Goal: Check status: Check status

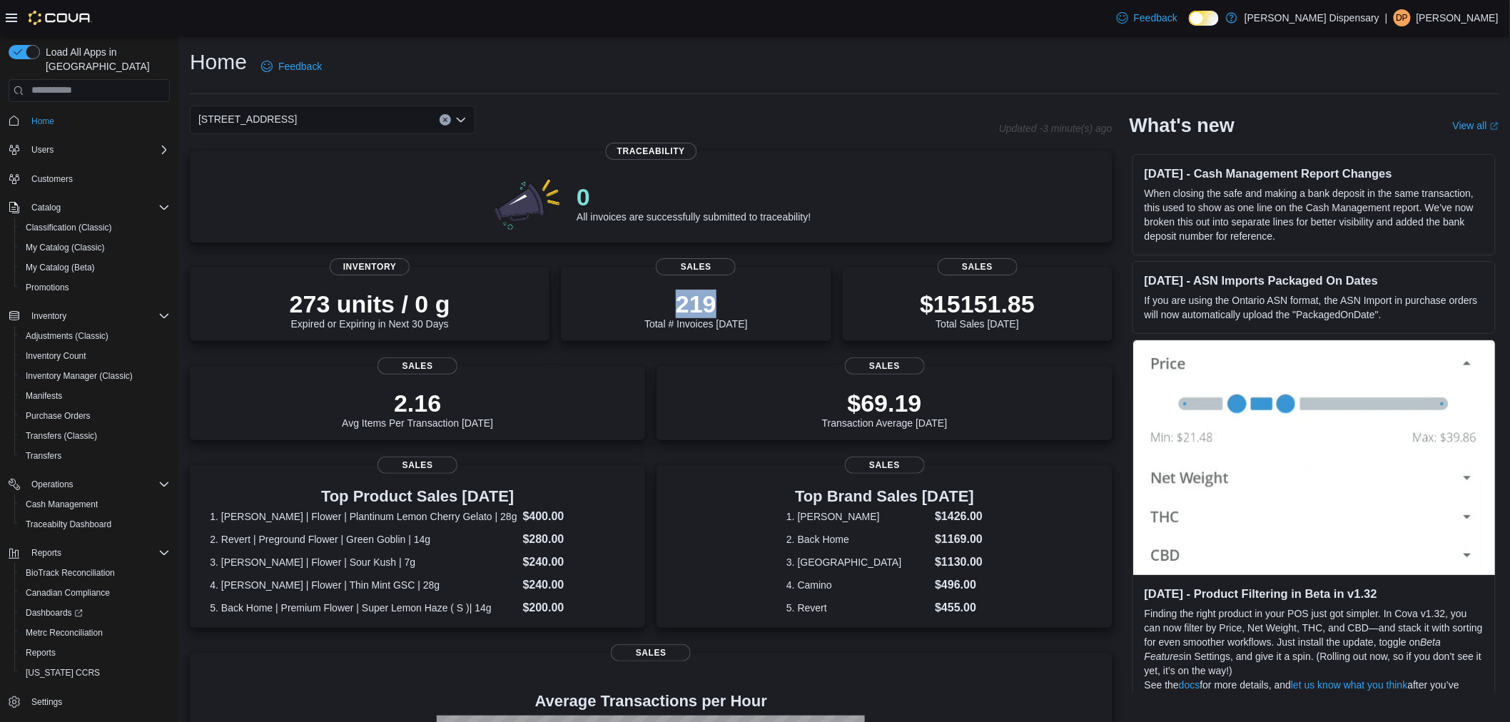
drag, startPoint x: 683, startPoint y: 300, endPoint x: 713, endPoint y: 253, distance: 55.6
click at [669, 302] on p "219" at bounding box center [695, 304] width 103 height 29
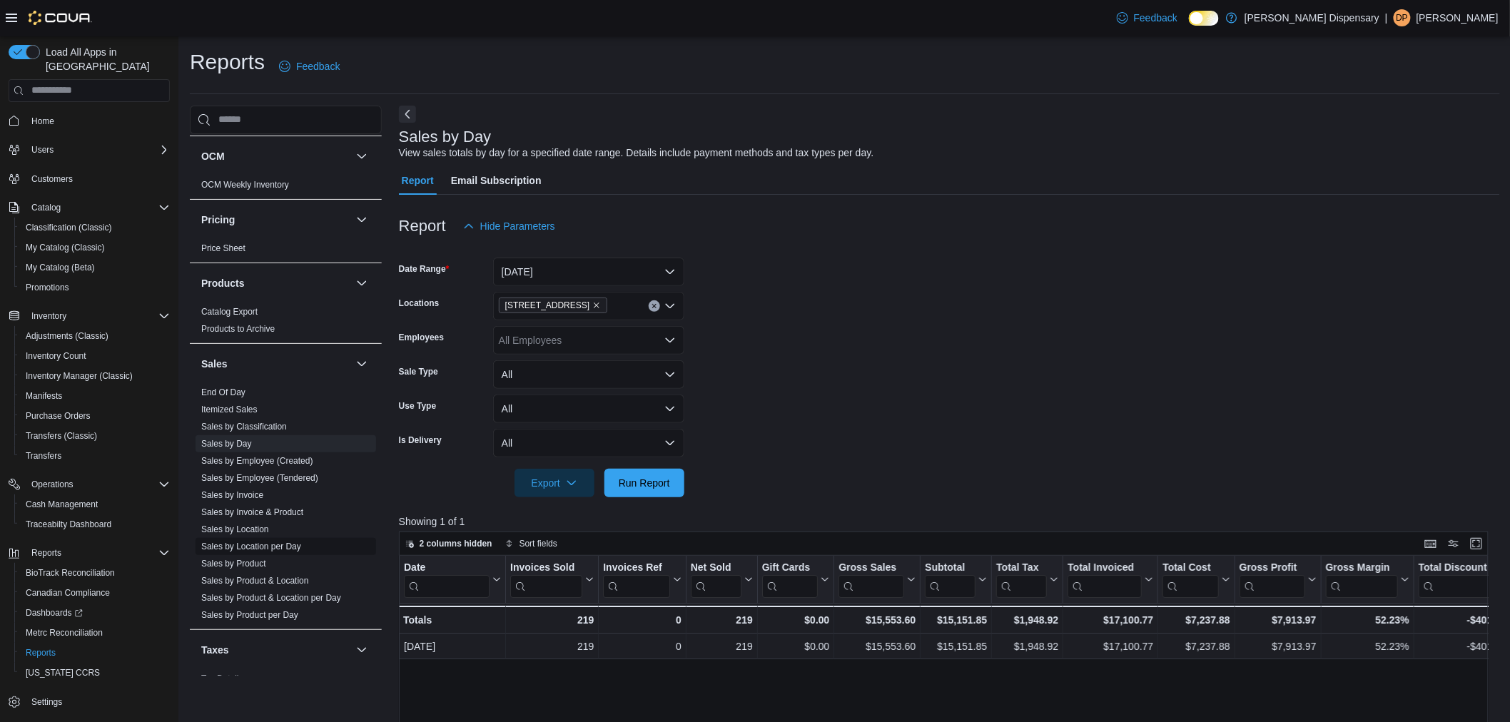
scroll to position [830, 0]
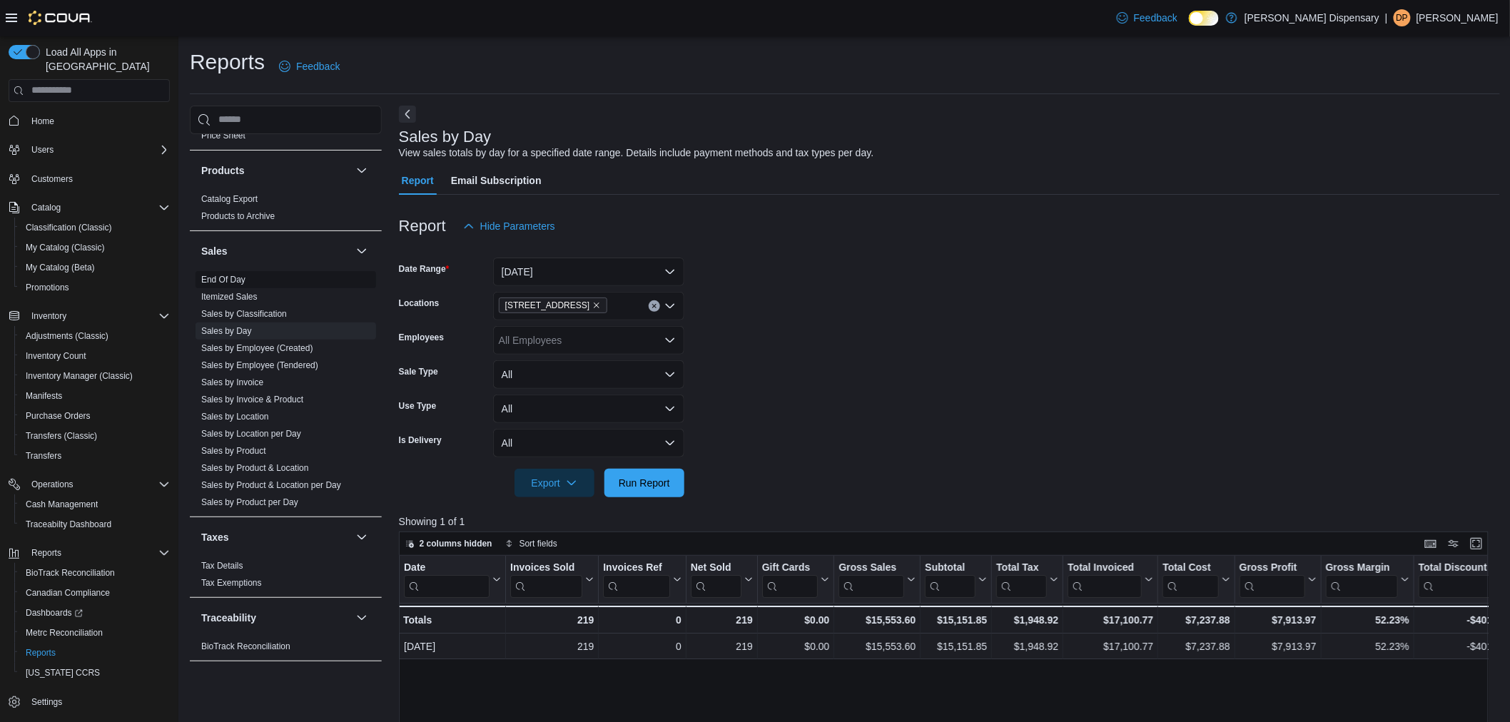
click at [224, 280] on link "End Of Day" at bounding box center [223, 280] width 44 height 10
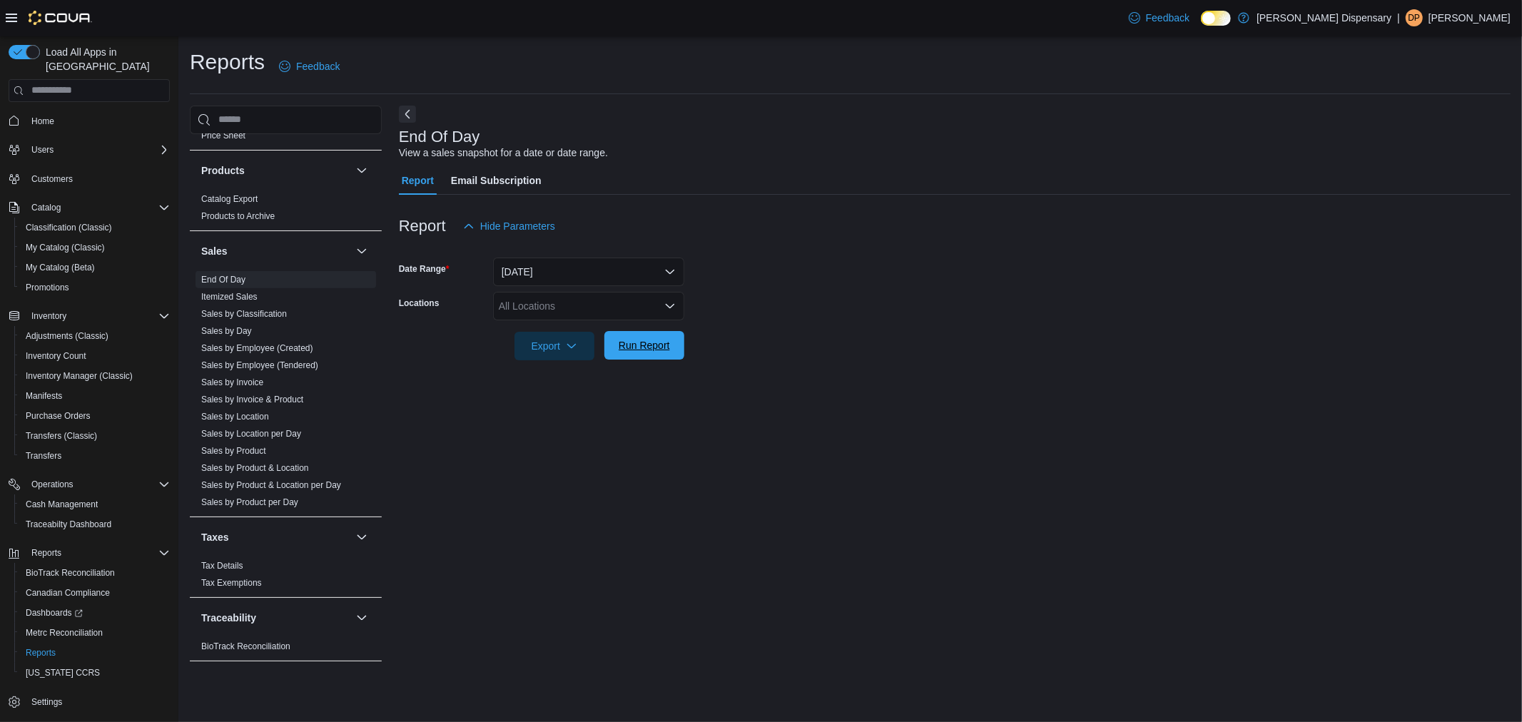
click at [647, 347] on span "Run Report" at bounding box center [644, 345] width 51 height 14
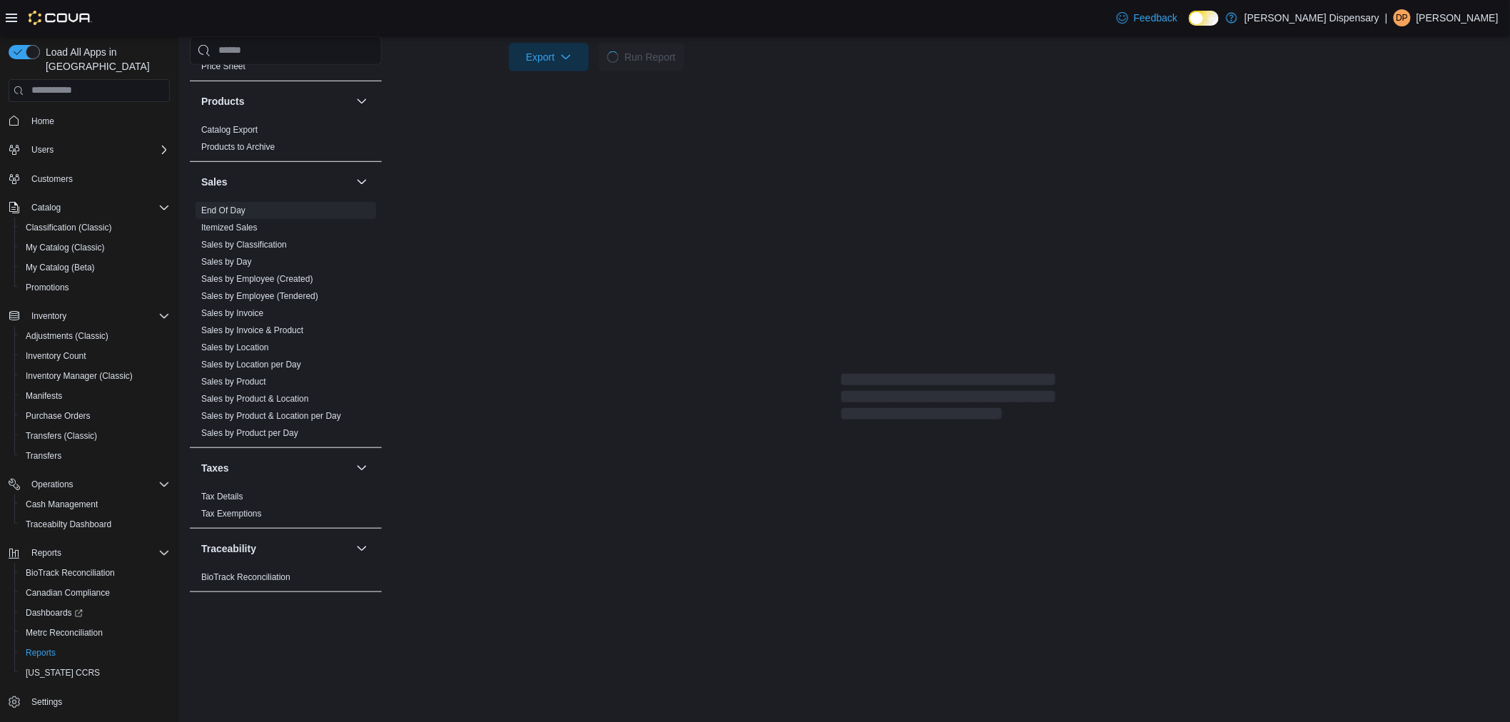
scroll to position [37, 0]
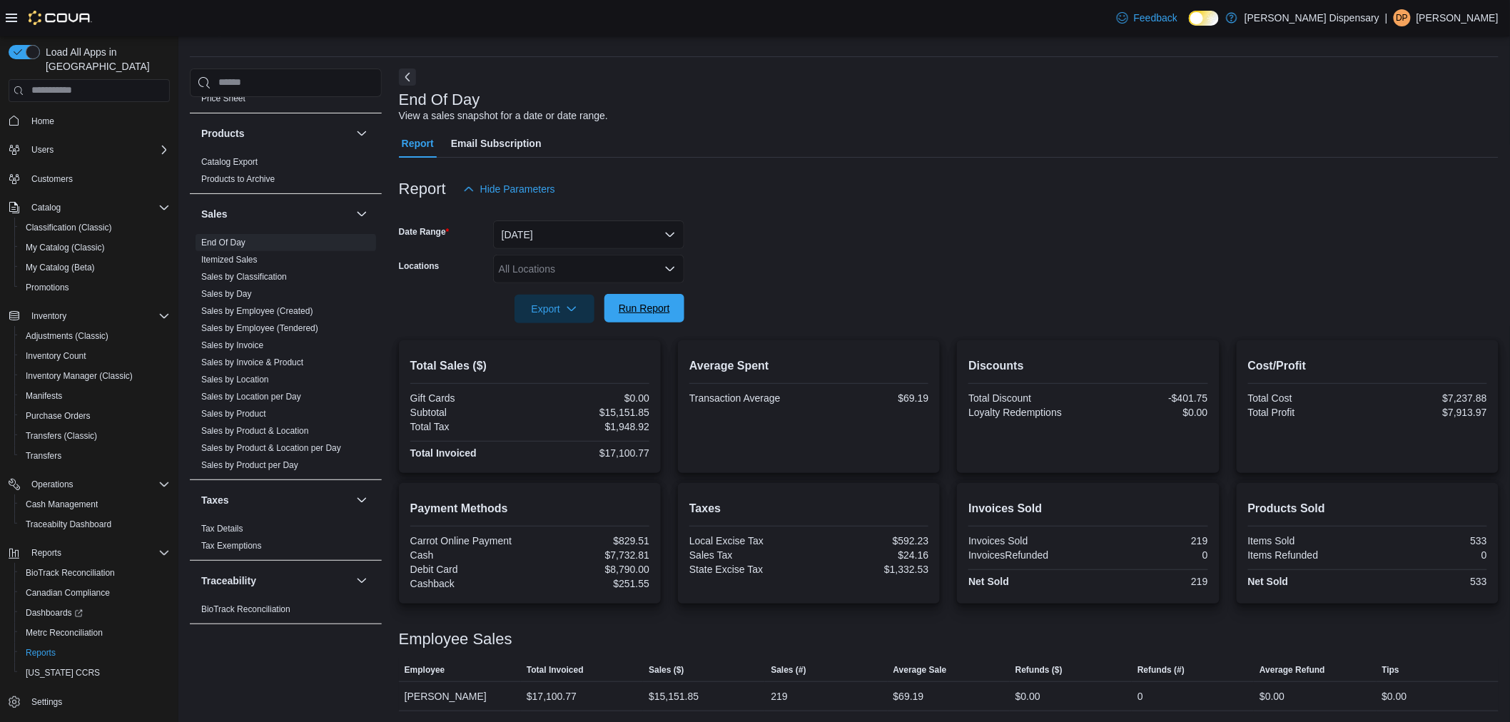
click at [629, 302] on span "Run Report" at bounding box center [644, 308] width 51 height 14
click at [632, 307] on span "Run Report" at bounding box center [644, 308] width 51 height 14
